Goal: Task Accomplishment & Management: Manage account settings

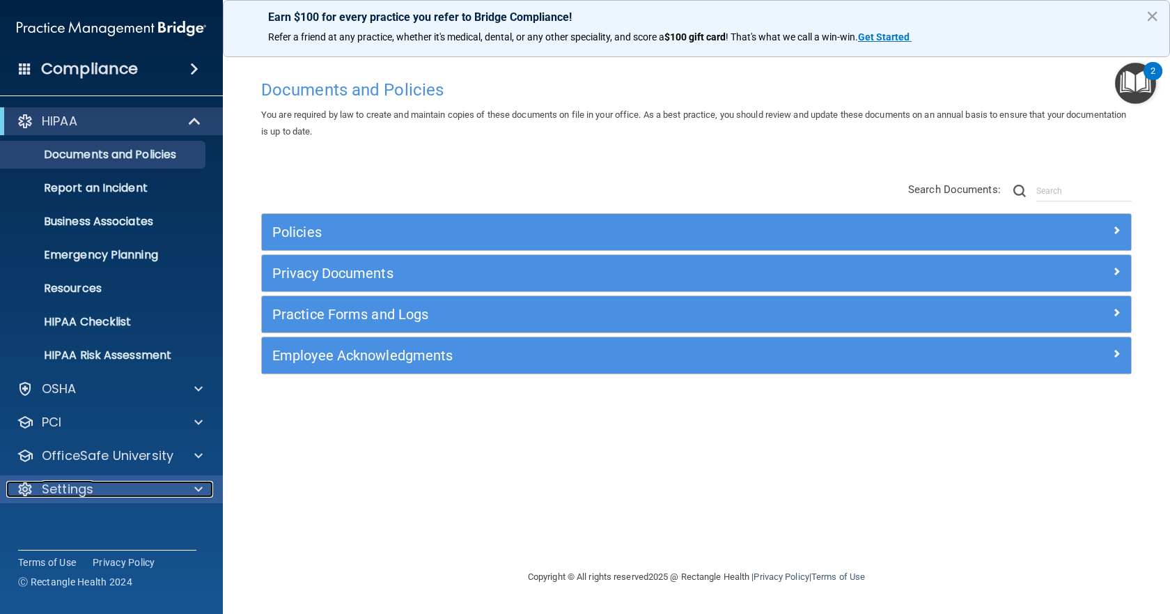
click at [199, 484] on span at bounding box center [198, 489] width 8 height 17
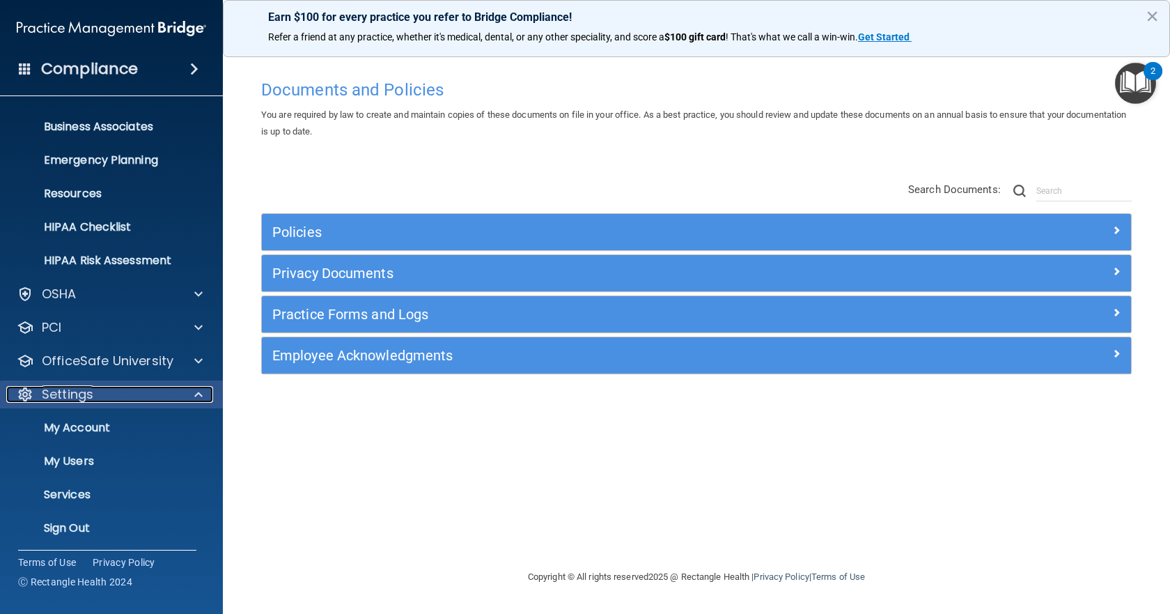
scroll to position [98, 0]
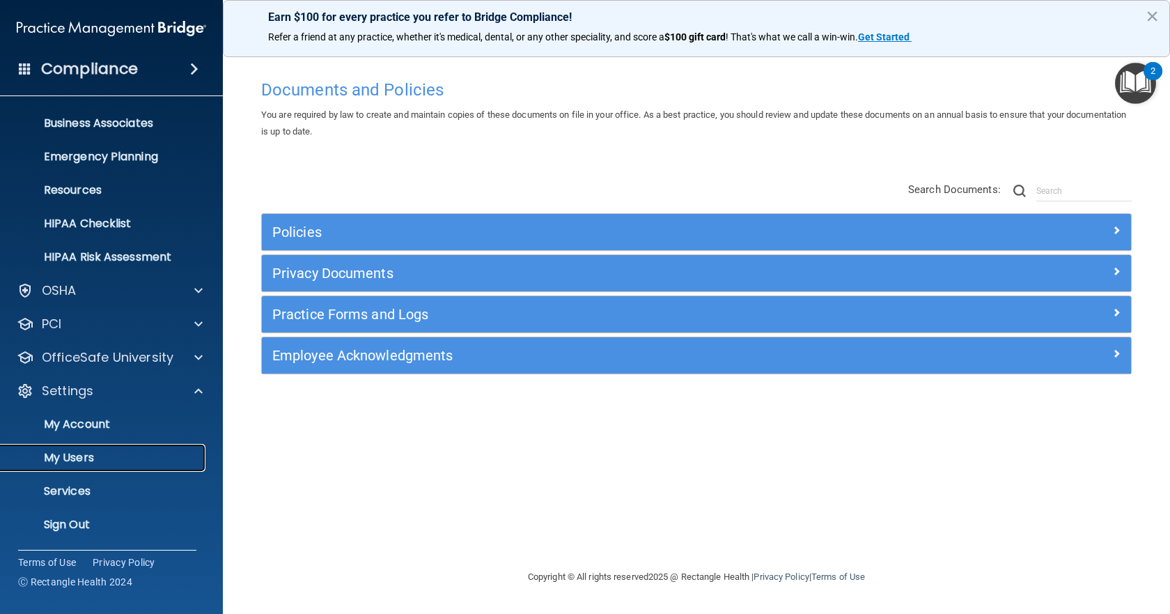
click at [74, 451] on p "My Users" at bounding box center [104, 458] width 190 height 14
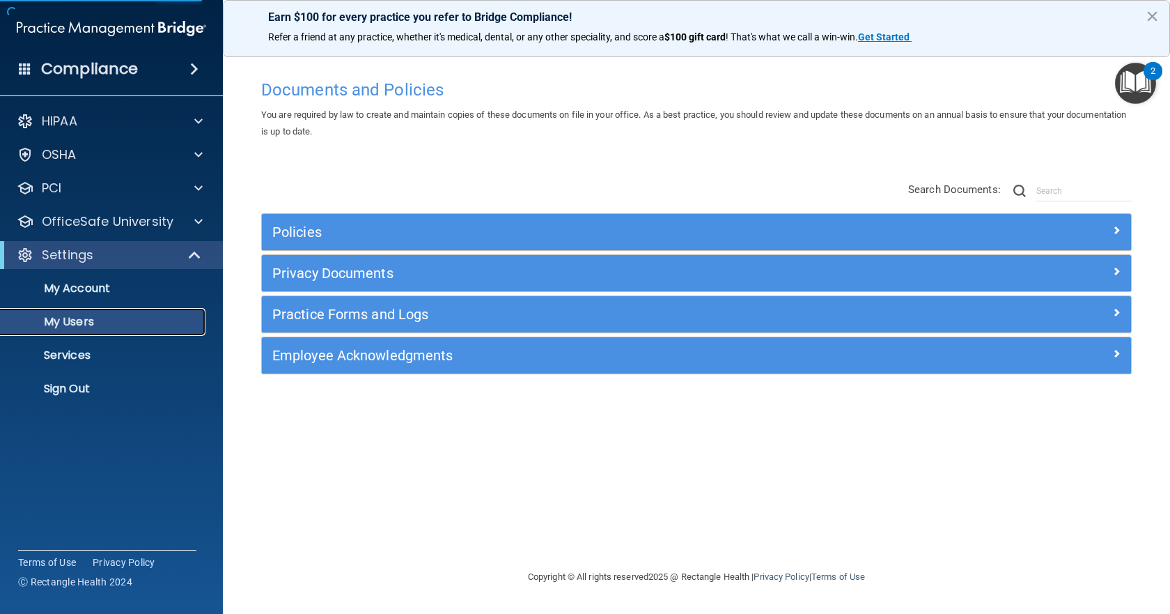
select select "20"
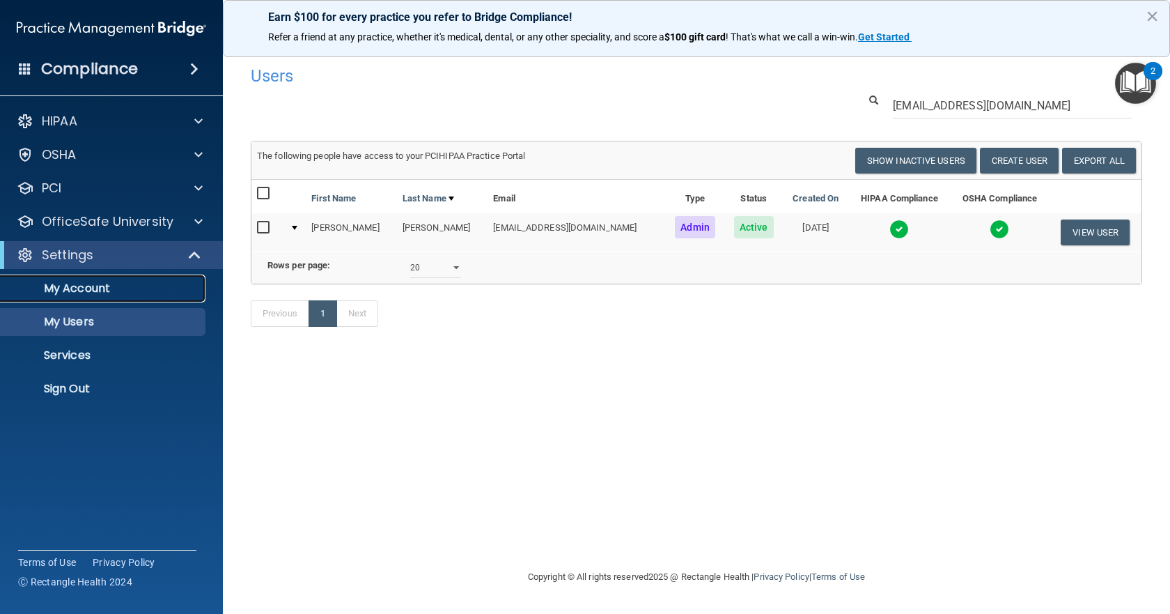
click at [66, 293] on p "My Account" at bounding box center [104, 288] width 190 height 14
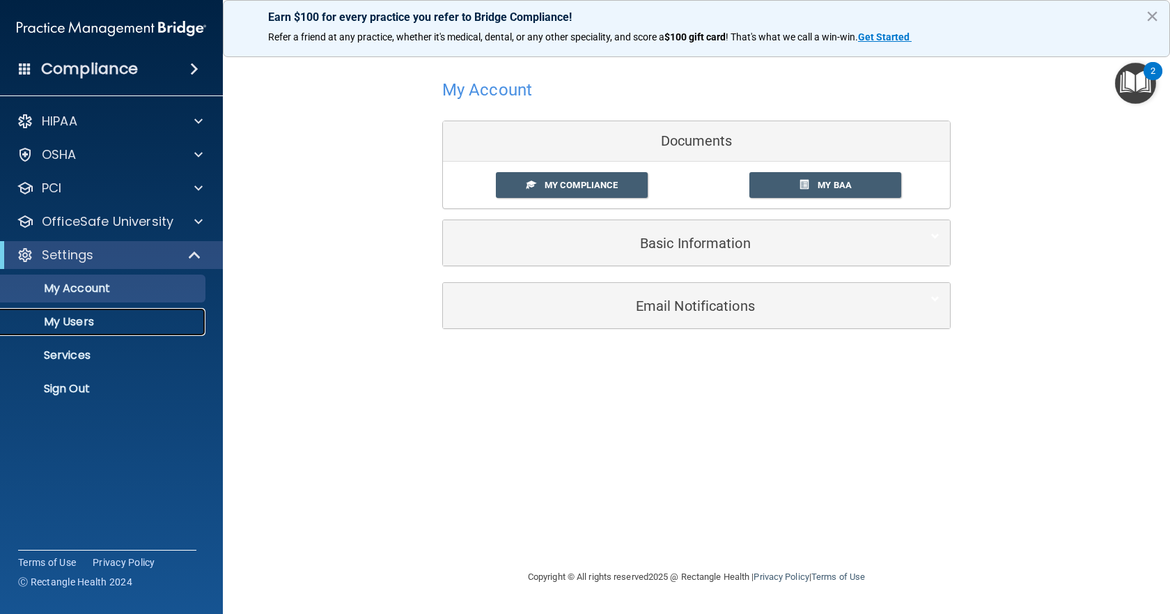
click at [66, 324] on p "My Users" at bounding box center [104, 322] width 190 height 14
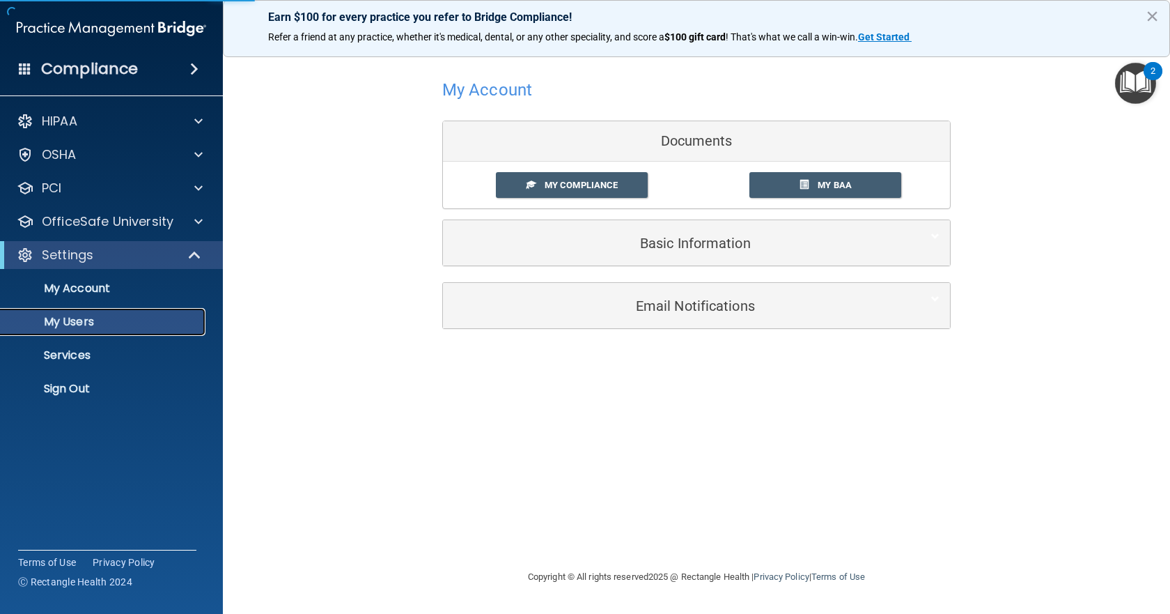
select select "20"
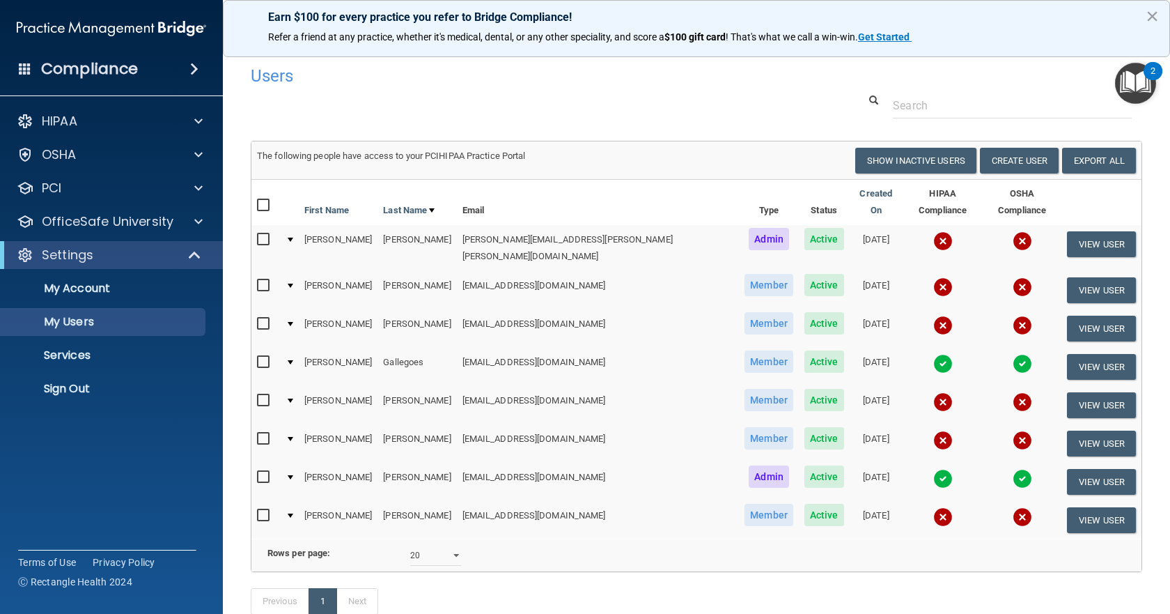
click at [262, 433] on input "checkbox" at bounding box center [265, 438] width 16 height 11
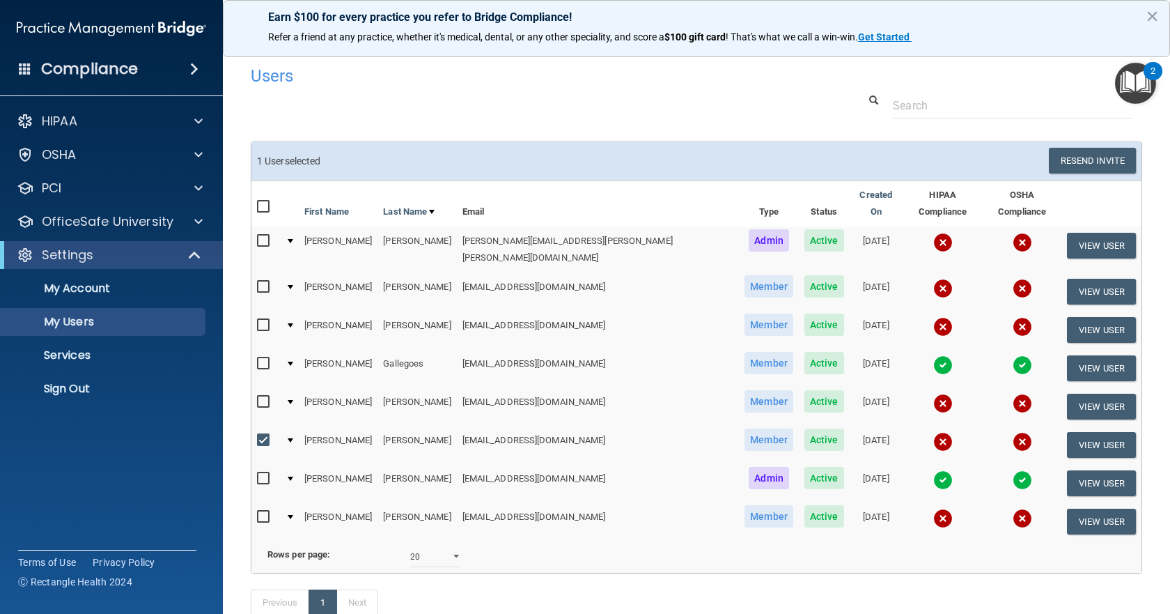
click at [263, 435] on input "checkbox" at bounding box center [265, 440] width 16 height 11
checkbox input "false"
